Goal: Information Seeking & Learning: Learn about a topic

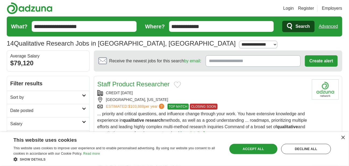
drag, startPoint x: 213, startPoint y: 30, endPoint x: 163, endPoint y: 26, distance: 49.9
click at [163, 26] on form "**********" at bounding box center [175, 26] width 336 height 20
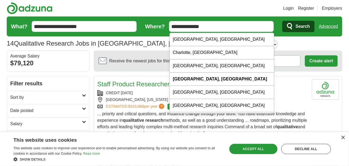
click at [303, 41] on div "**********" at bounding box center [175, 44] width 336 height 10
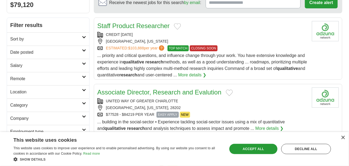
scroll to position [39, 0]
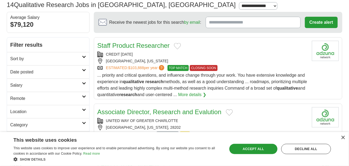
click at [74, 69] on h2 "Date posted" at bounding box center [46, 72] width 72 height 6
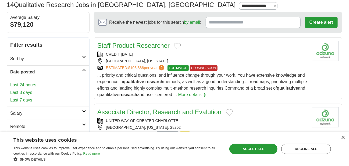
click at [29, 98] on link "Last 7 days" at bounding box center [48, 100] width 76 height 6
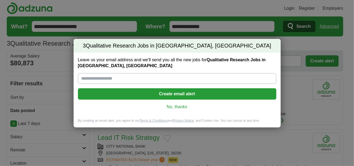
click at [179, 108] on link "No, thanks" at bounding box center [177, 107] width 190 height 6
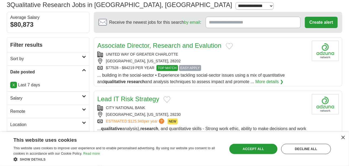
scroll to position [11, 0]
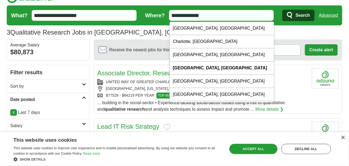
drag, startPoint x: 205, startPoint y: 13, endPoint x: 170, endPoint y: 15, distance: 35.3
click at [170, 15] on input "**********" at bounding box center [221, 15] width 105 height 11
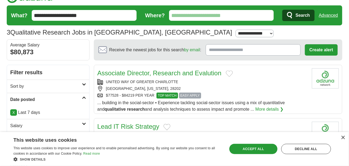
click at [299, 18] on span "Search" at bounding box center [303, 15] width 14 height 11
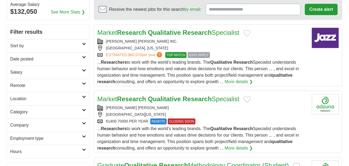
scroll to position [54, 0]
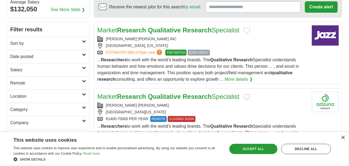
click at [82, 54] on icon at bounding box center [84, 54] width 4 height 3
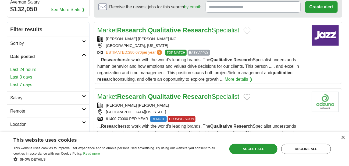
click at [24, 83] on link "Last 7 days" at bounding box center [48, 84] width 76 height 6
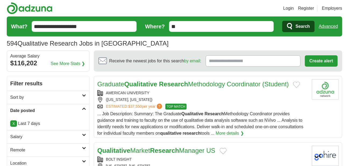
scroll to position [27, 0]
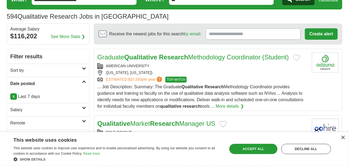
click at [153, 59] on strong "Qualitative" at bounding box center [140, 56] width 33 height 7
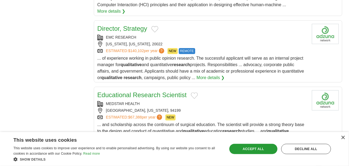
scroll to position [565, 0]
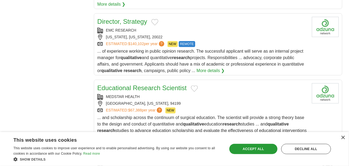
click at [164, 84] on link "Educational Research Scientist" at bounding box center [141, 87] width 89 height 7
drag, startPoint x: 145, startPoint y: 79, endPoint x: 107, endPoint y: 81, distance: 37.7
click at [107, 94] on div "MEDSTAR HEALTH" at bounding box center [202, 97] width 211 height 6
copy div "MEDSTAR HEALTH"
click at [40, 80] on div "**********" at bounding box center [175, 44] width 336 height 1069
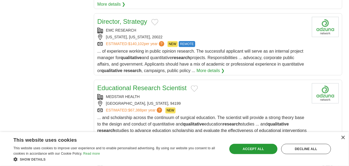
click at [134, 84] on link "Educational Research Scientist" at bounding box center [141, 87] width 89 height 7
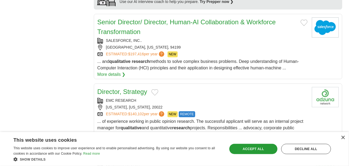
scroll to position [485, 0]
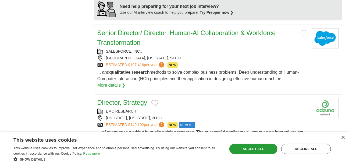
click at [139, 99] on link "Director, Strategy" at bounding box center [122, 102] width 50 height 7
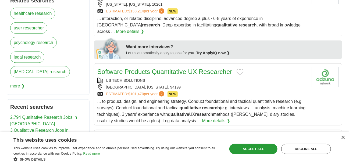
scroll to position [242, 0]
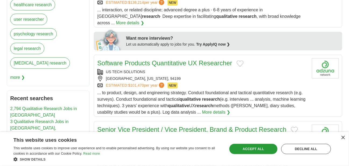
click at [47, 106] on link "2,794 Qualitative Research Jobs in [GEOGRAPHIC_DATA]" at bounding box center [43, 111] width 67 height 11
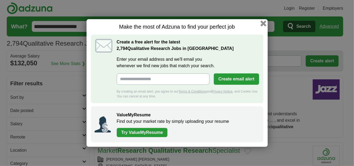
click at [263, 25] on button "button" at bounding box center [263, 23] width 6 height 6
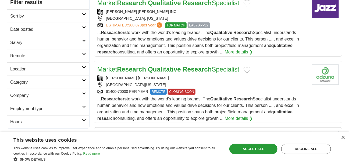
scroll to position [54, 0]
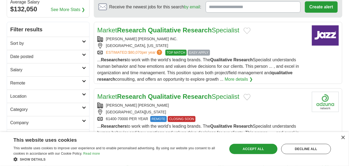
click at [190, 96] on strong "Research" at bounding box center [197, 96] width 29 height 7
